Goal: Information Seeking & Learning: Find specific fact

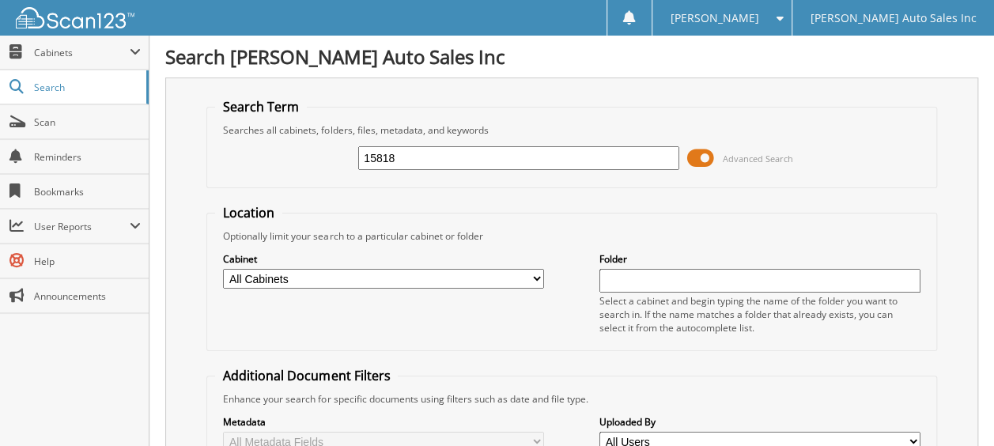
type input "15818"
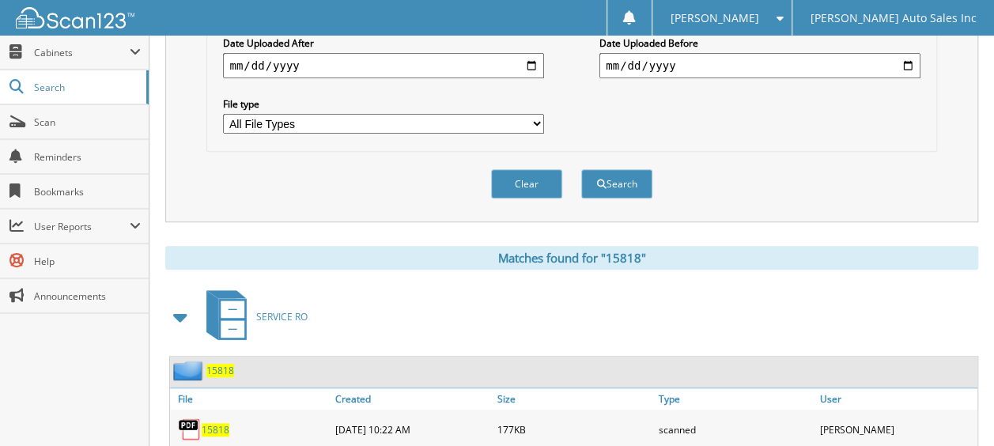
scroll to position [554, 0]
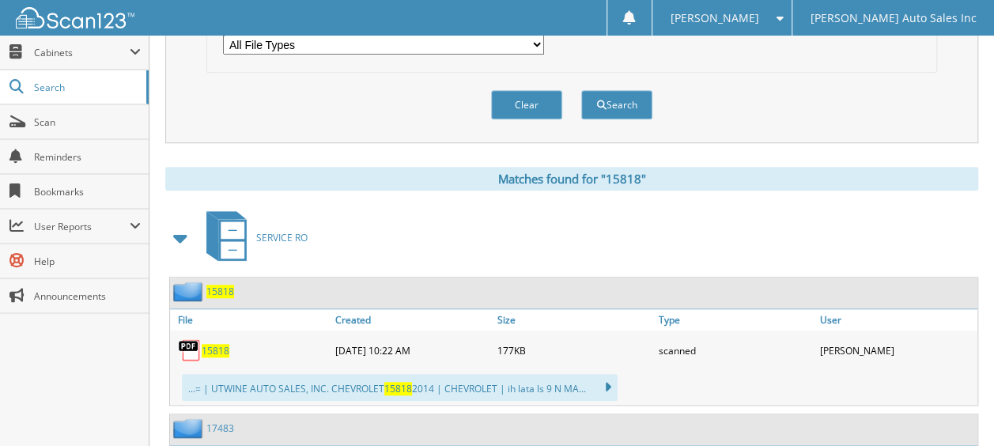
click at [213, 344] on span "15818" at bounding box center [216, 350] width 28 height 13
click at [77, 88] on span "Search" at bounding box center [86, 87] width 104 height 13
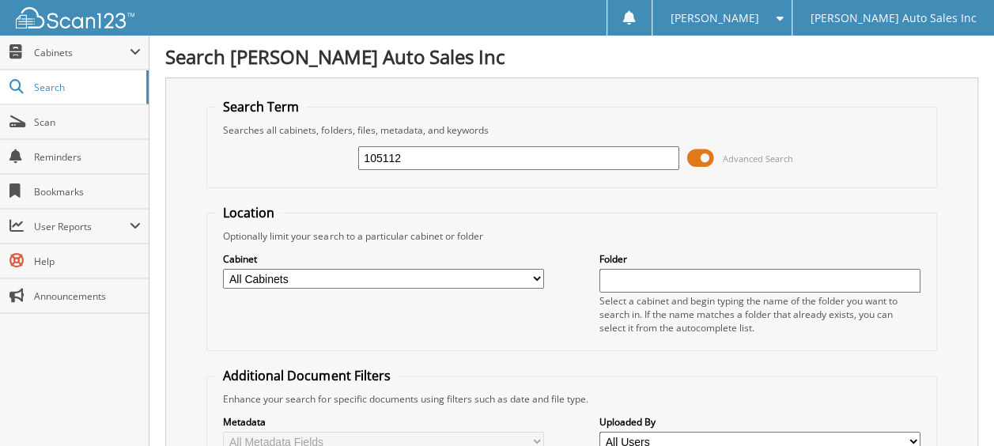
type input "105112"
click at [426, 162] on input "105112" at bounding box center [518, 158] width 321 height 24
type input "10511"
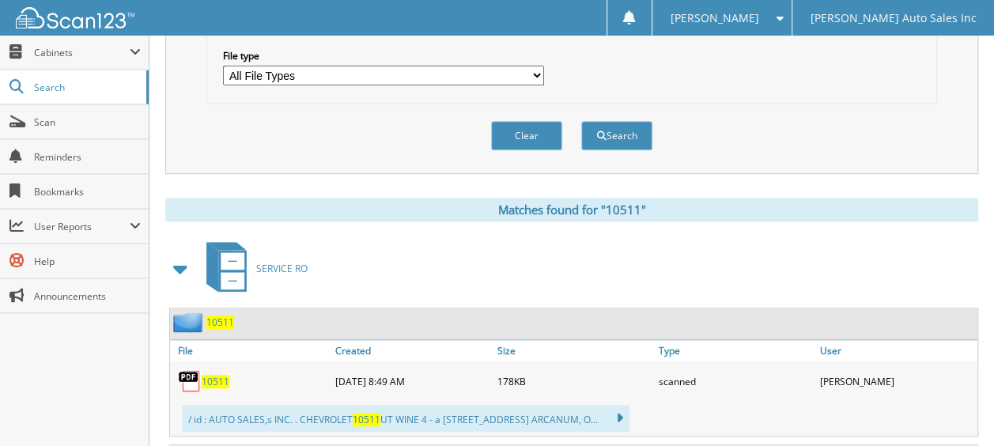
scroll to position [633, 0]
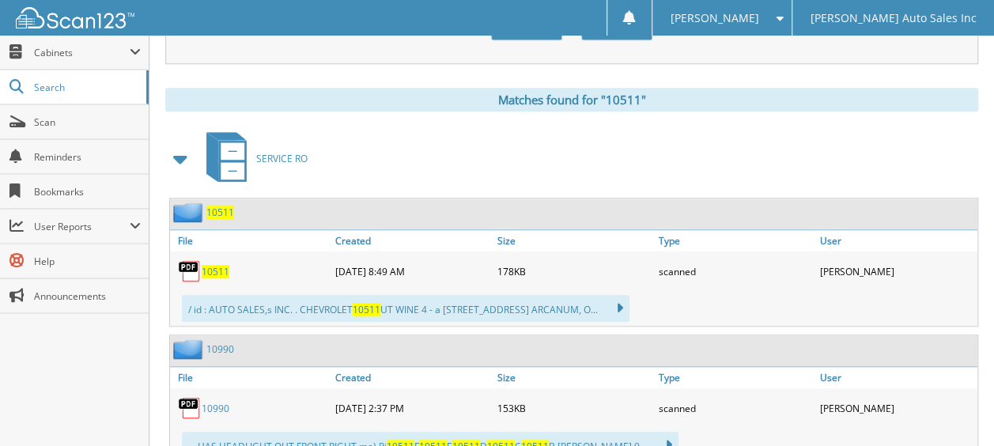
click at [207, 265] on span "10511" at bounding box center [216, 271] width 28 height 13
click at [17, 82] on span at bounding box center [16, 87] width 15 height 14
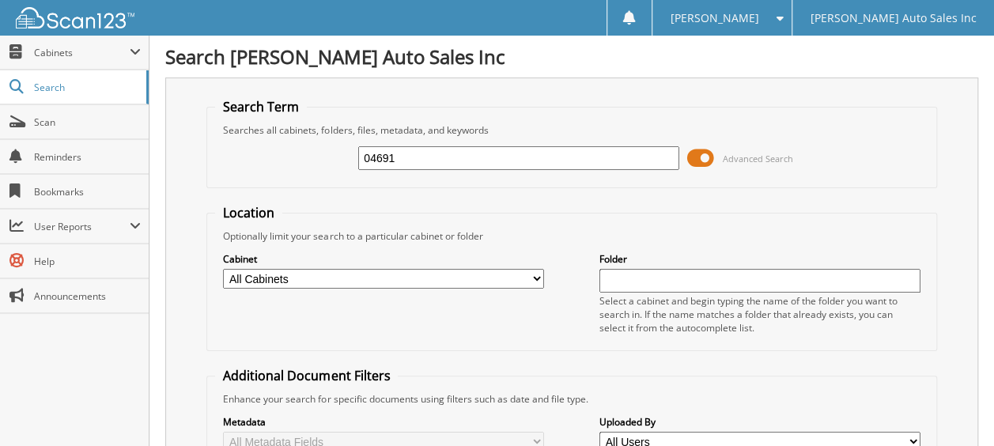
type input "04691"
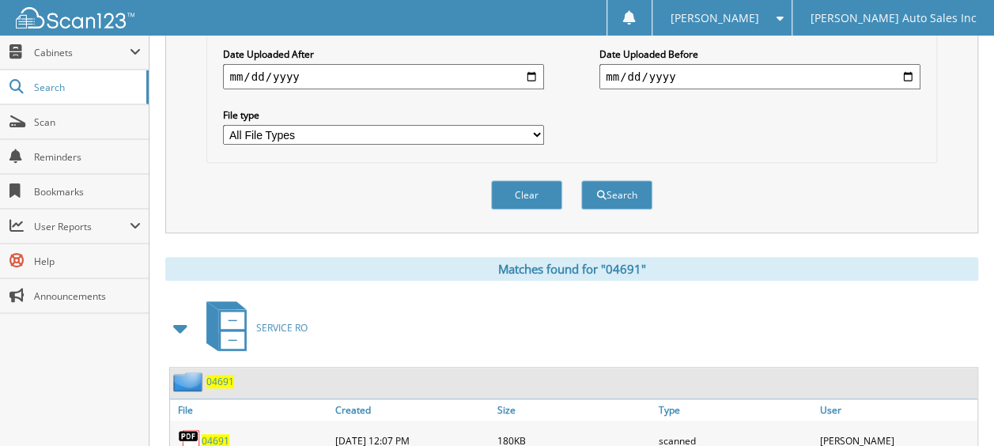
scroll to position [554, 0]
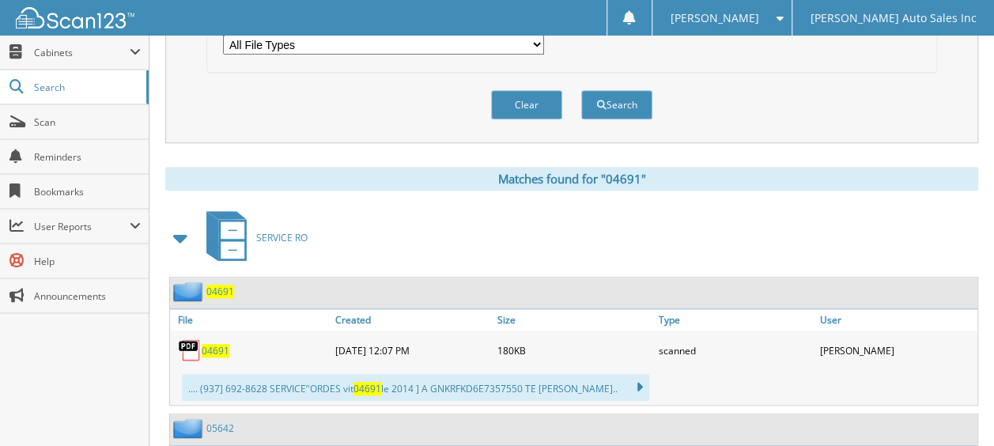
click at [215, 344] on span "04691" at bounding box center [216, 350] width 28 height 13
